Goal: Check status: Check status

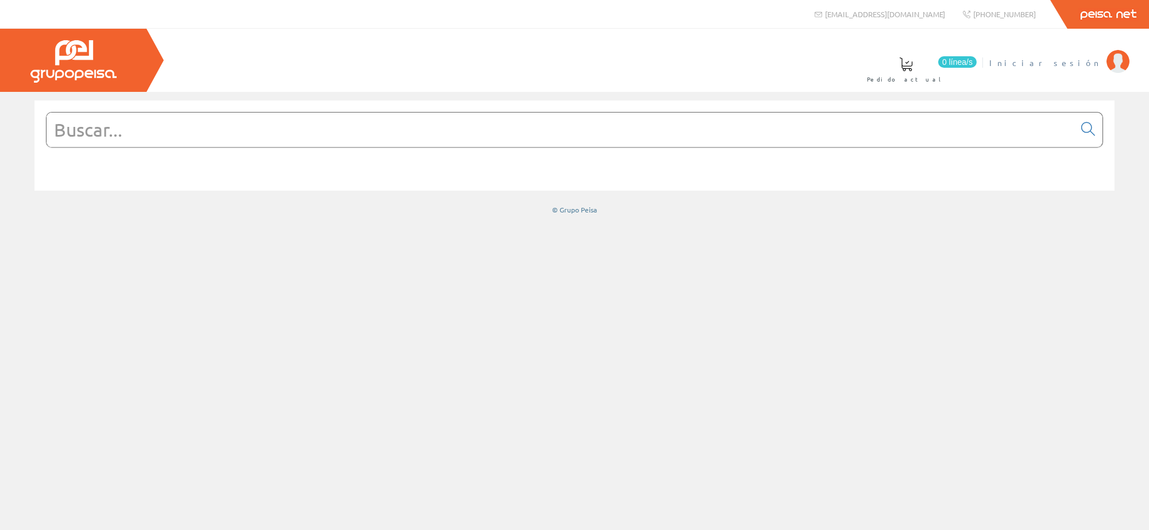
click at [1124, 59] on img at bounding box center [1117, 61] width 23 height 23
click at [651, 73] on link "Últimas compras" at bounding box center [598, 69] width 105 height 42
click at [1051, 62] on font "[PERSON_NAME]" at bounding box center [1047, 62] width 105 height 10
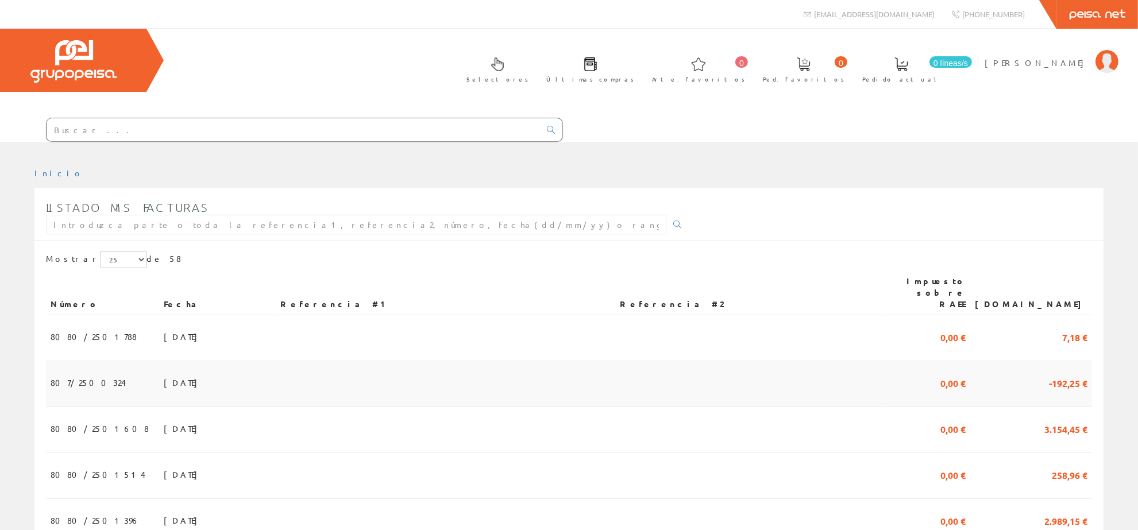
scroll to position [72, 0]
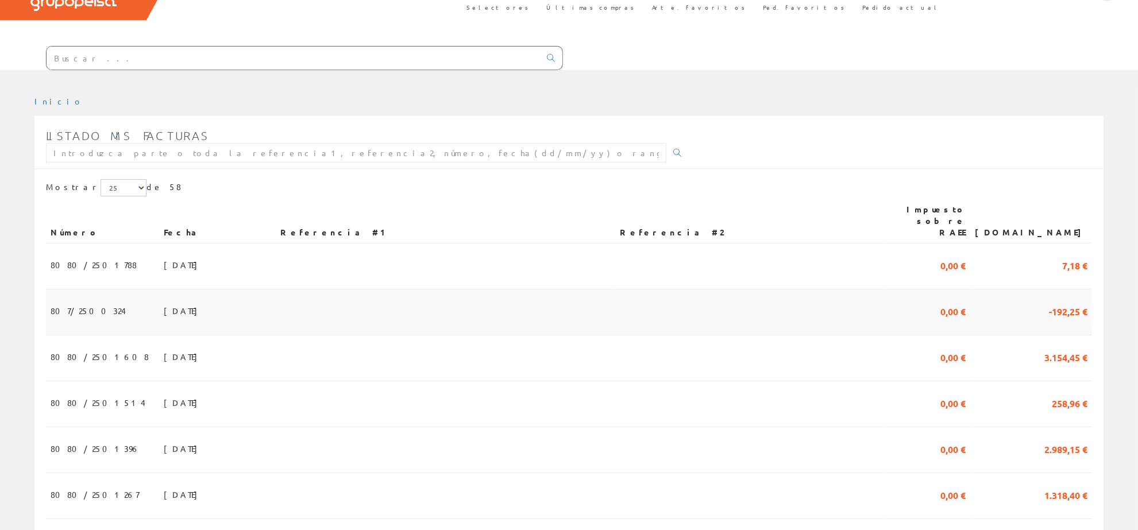
click at [105, 306] on td "807/2500324" at bounding box center [102, 312] width 113 height 46
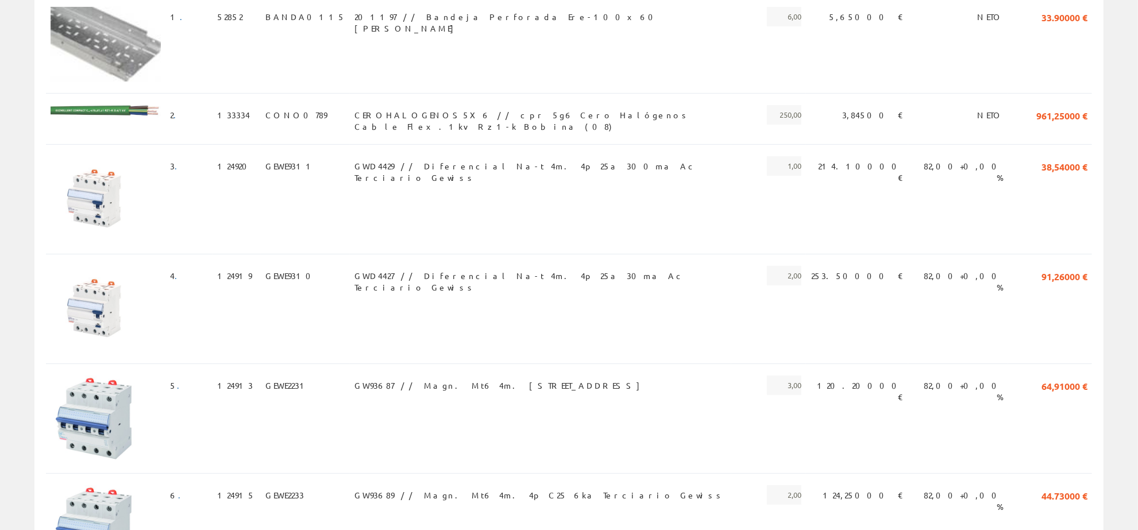
scroll to position [89, 0]
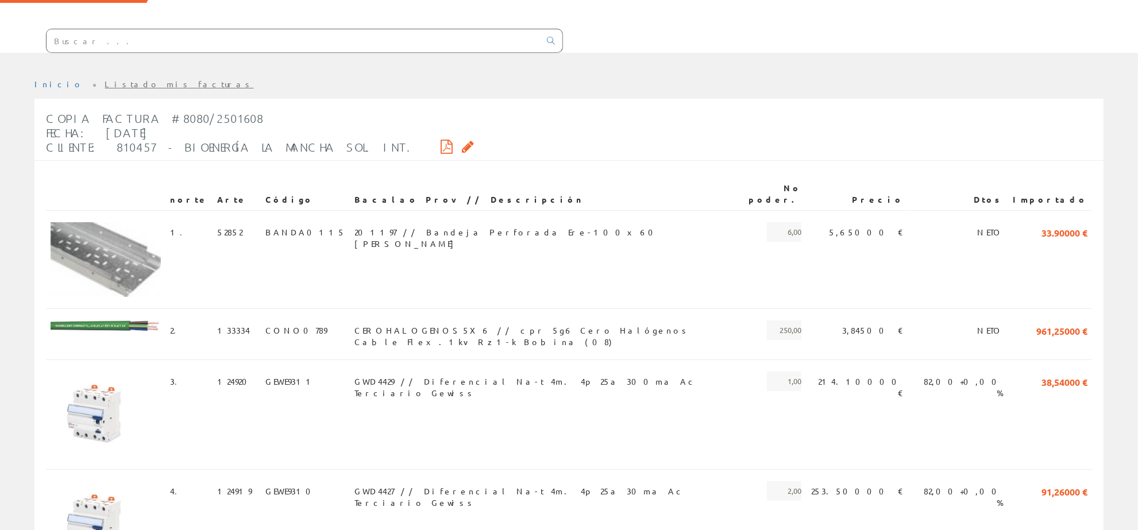
click at [440, 142] on icon at bounding box center [446, 146] width 12 height 8
